Goal: Find contact information: Find contact information

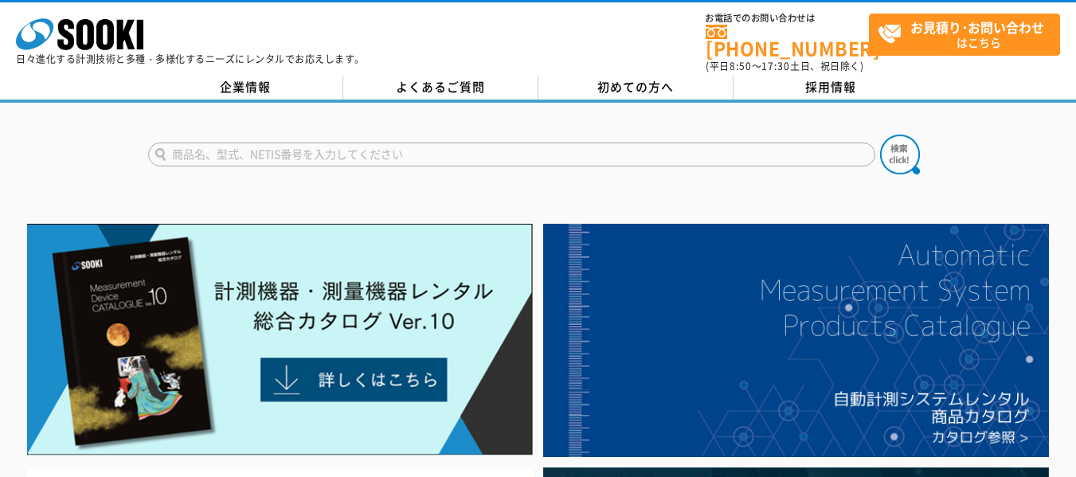
click at [471, 143] on input "text" at bounding box center [511, 155] width 727 height 24
type input "じ"
type input "ヘリマシステム"
click at [880, 135] on button at bounding box center [900, 155] width 40 height 40
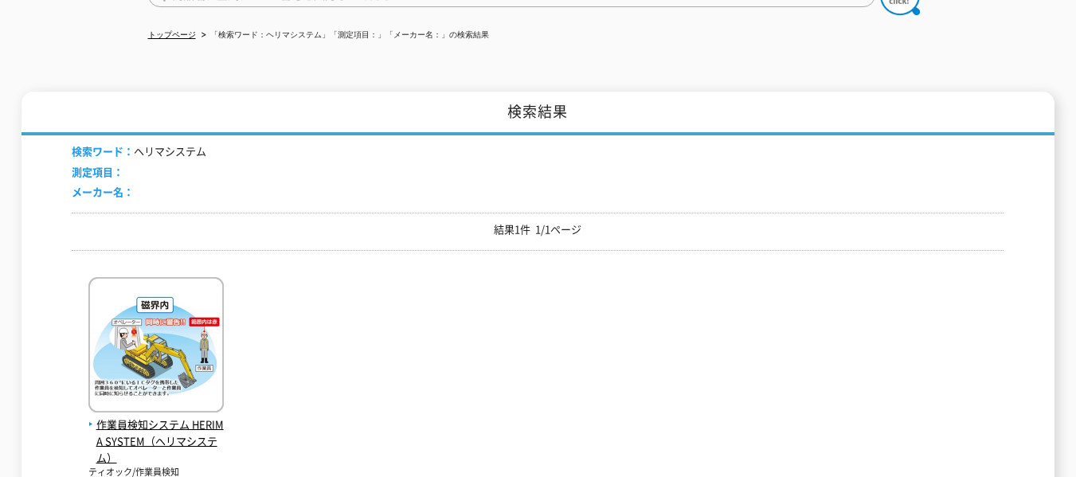
scroll to position [319, 0]
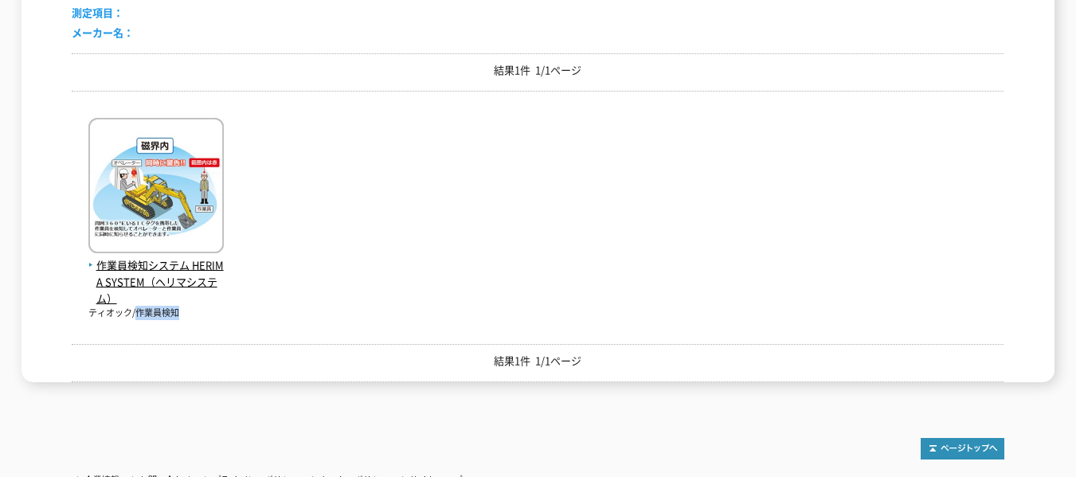
drag, startPoint x: 180, startPoint y: 307, endPoint x: 140, endPoint y: 304, distance: 39.9
click at [140, 307] on p "ティオック/作業員検知" at bounding box center [155, 314] width 135 height 14
copy p "作業員検知"
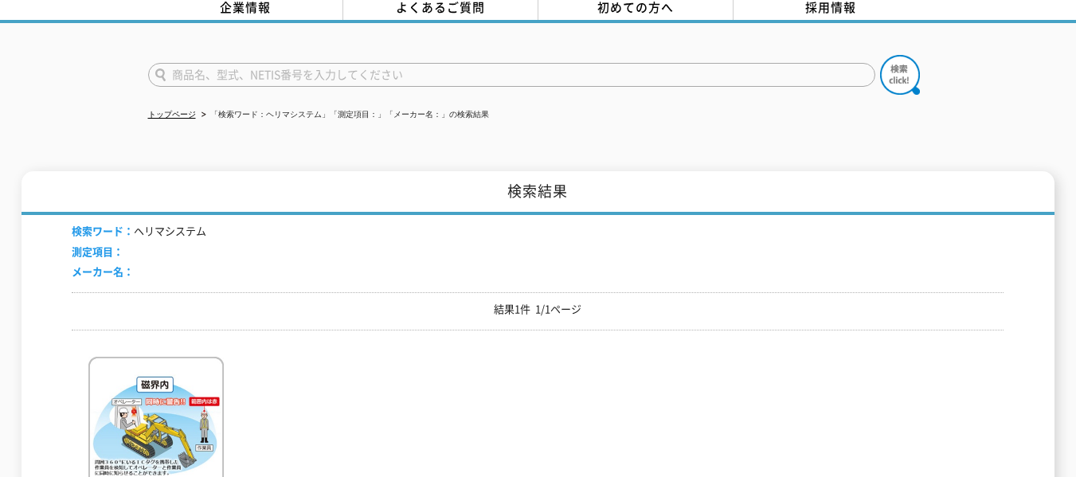
click at [310, 69] on input "text" at bounding box center [511, 75] width 727 height 24
paste input "作業員検知"
type input "作業員検知"
click at [905, 67] on img at bounding box center [900, 75] width 40 height 40
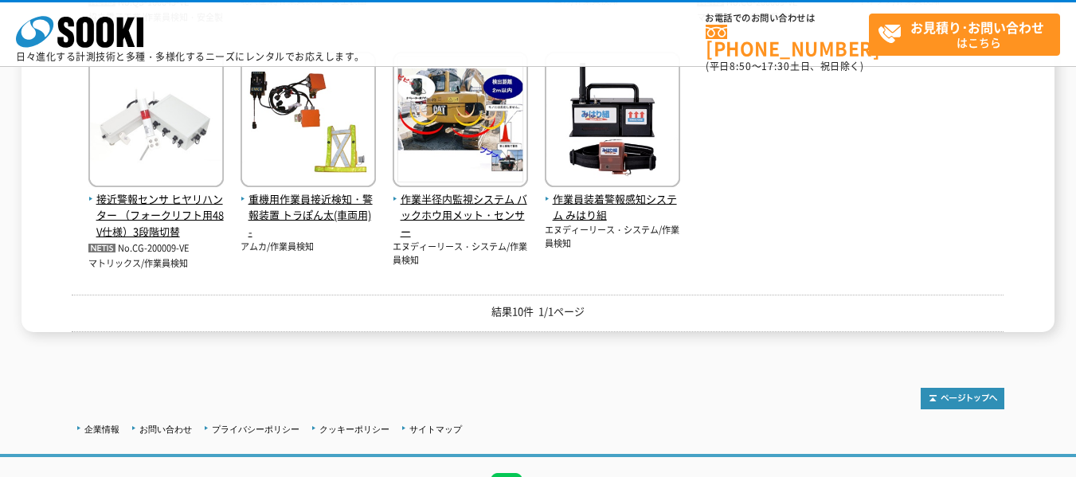
scroll to position [239, 0]
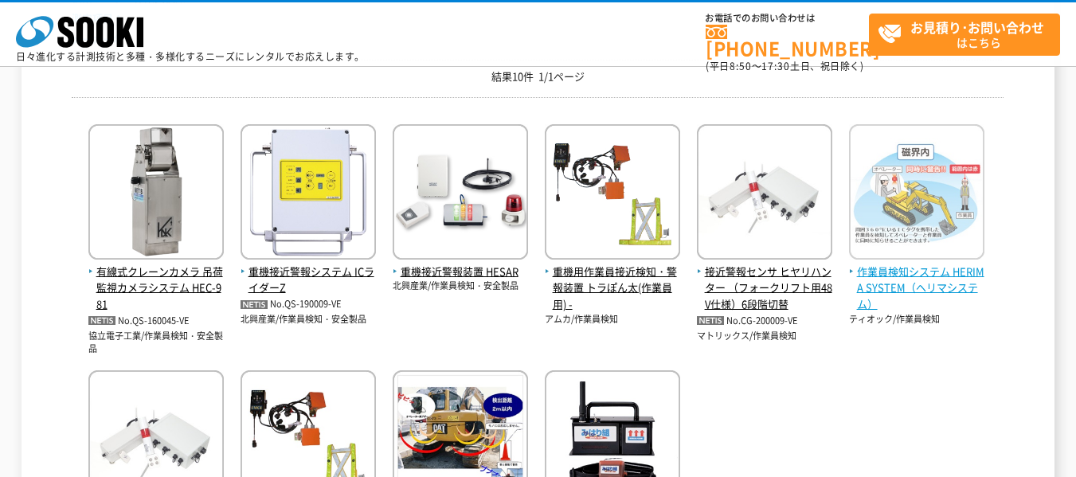
click at [917, 273] on span "作業員検知システム HERIMA SYSTEM（ヘリマシステム）" at bounding box center [916, 288] width 135 height 49
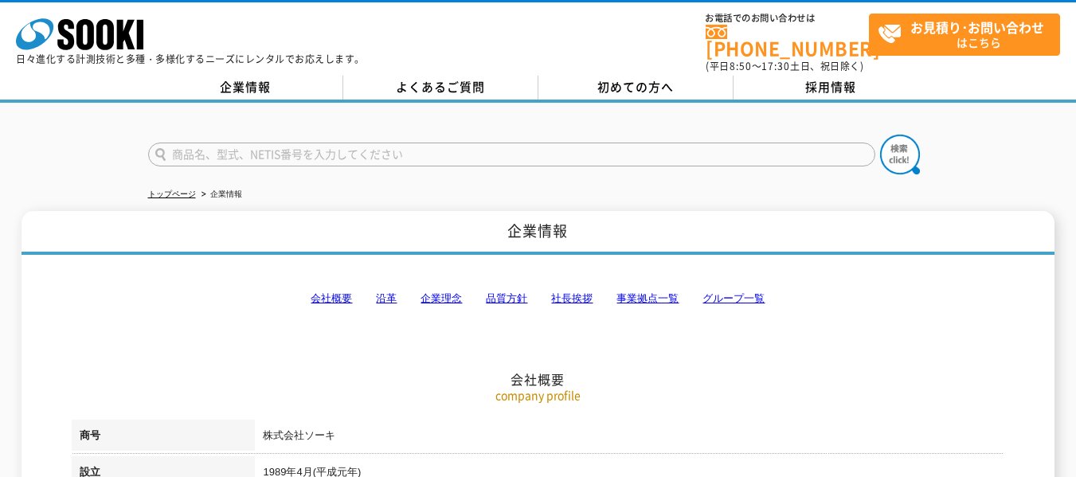
click at [634, 292] on link "事業拠点一覧" at bounding box center [647, 298] width 62 height 12
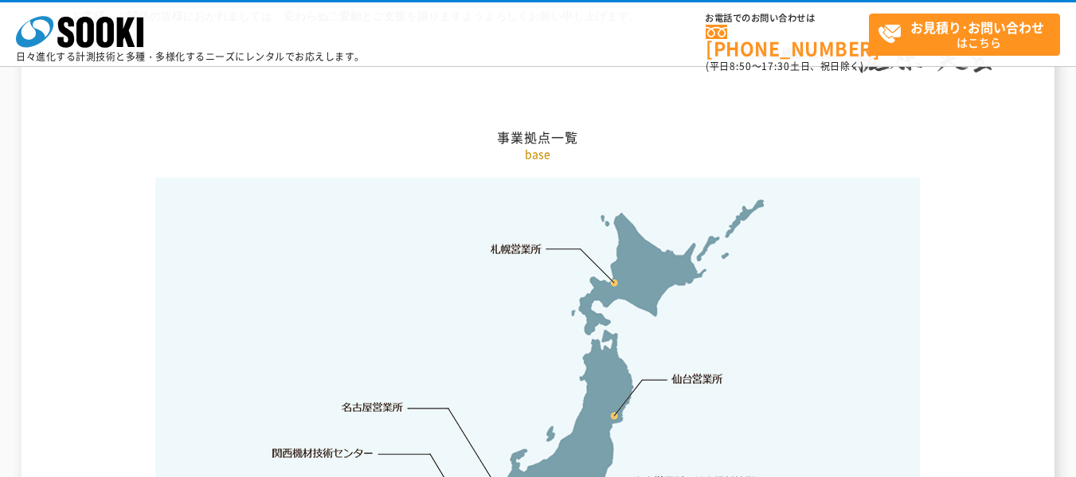
scroll to position [3277, 0]
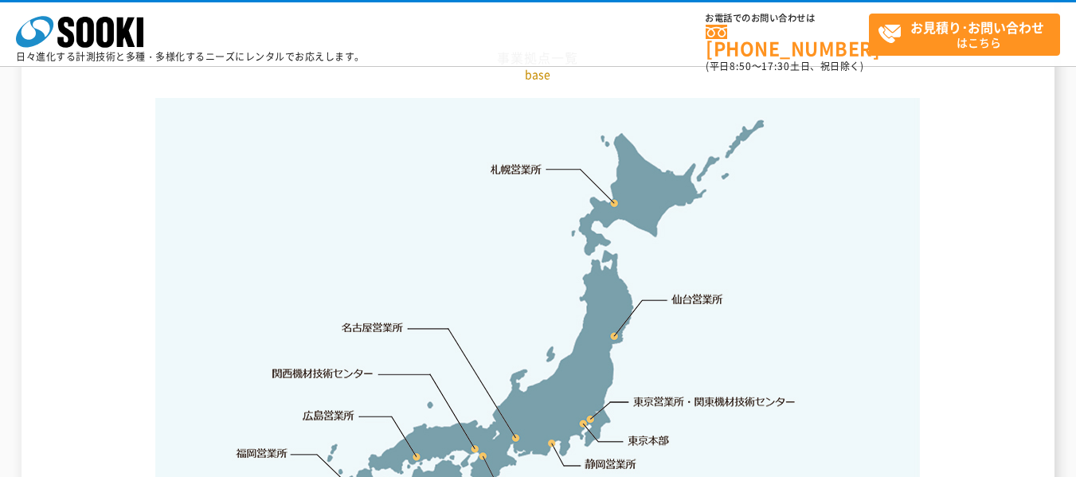
click at [690, 291] on link "仙台営業所" at bounding box center [697, 299] width 52 height 16
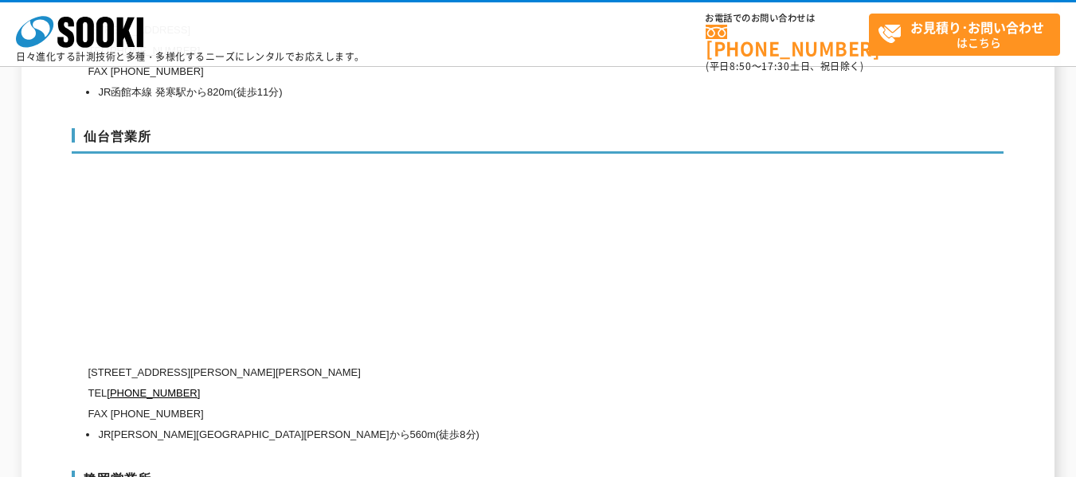
scroll to position [4995, 0]
